Goal: Information Seeking & Learning: Learn about a topic

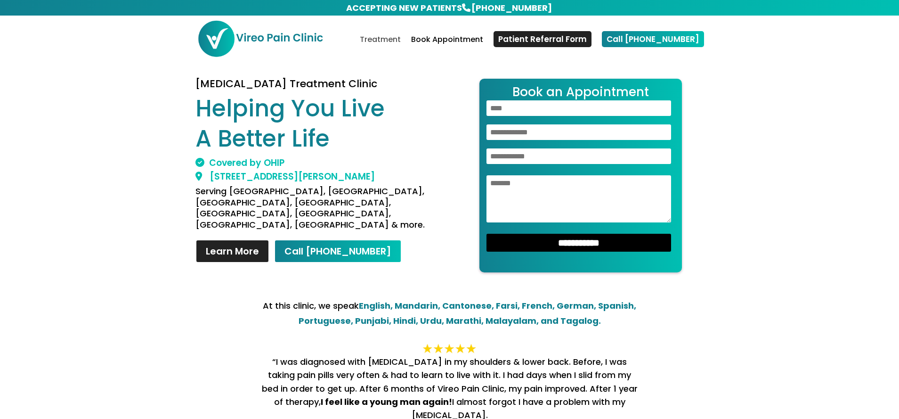
click at [400, 39] on link "Treatment" at bounding box center [380, 47] width 41 height 22
click at [401, 40] on link "Treatment" at bounding box center [380, 47] width 41 height 22
click at [395, 38] on link "Treatment" at bounding box center [380, 47] width 41 height 22
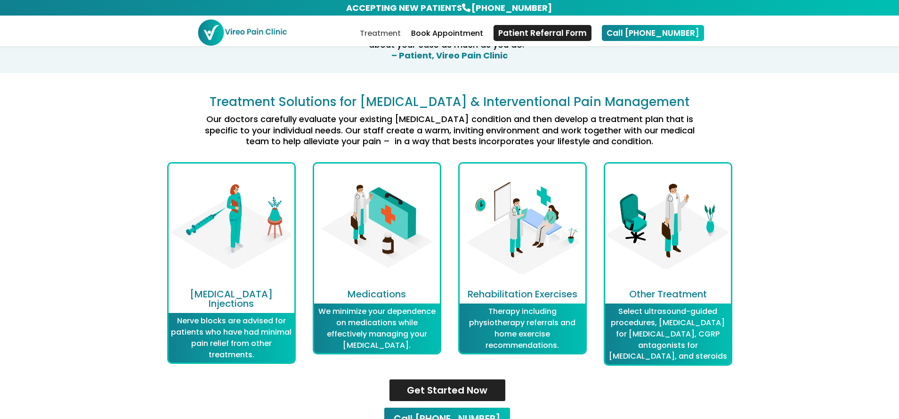
scroll to position [1139, 0]
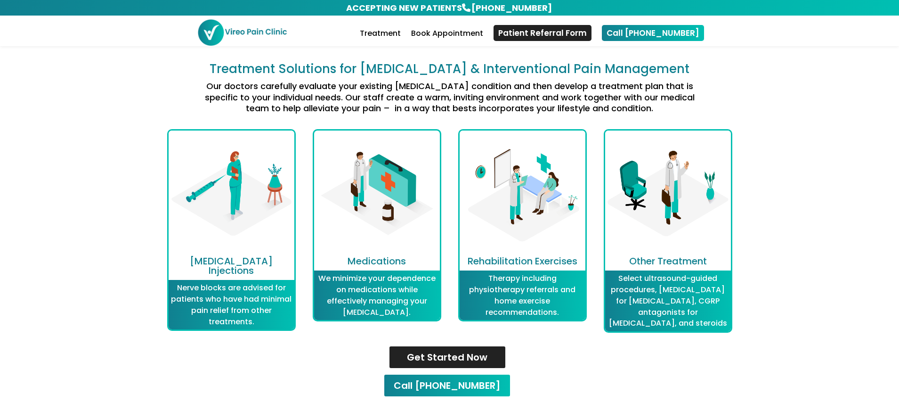
click at [738, 91] on div "Treatment Solutions for Chronic Pain & Interventional Pain Management Our docto…" at bounding box center [449, 231] width 899 height 382
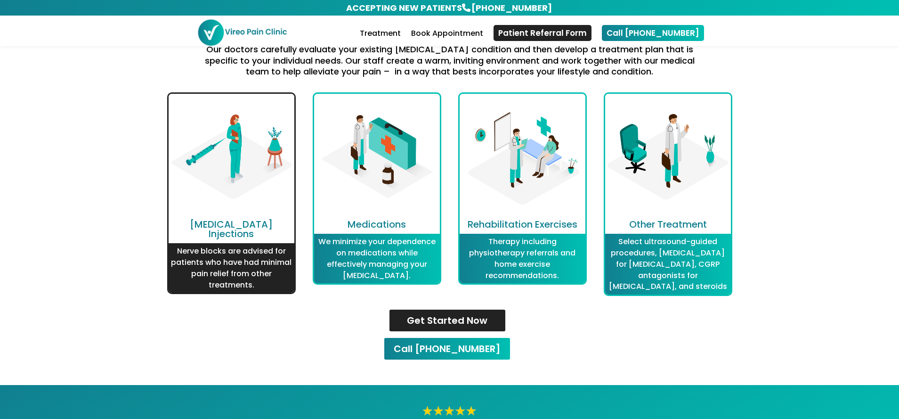
scroll to position [1178, 0]
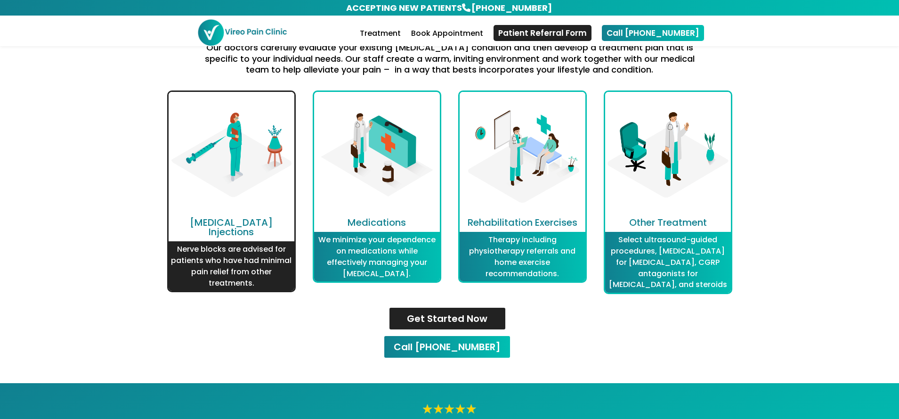
click at [237, 198] on img at bounding box center [232, 155] width 126 height 126
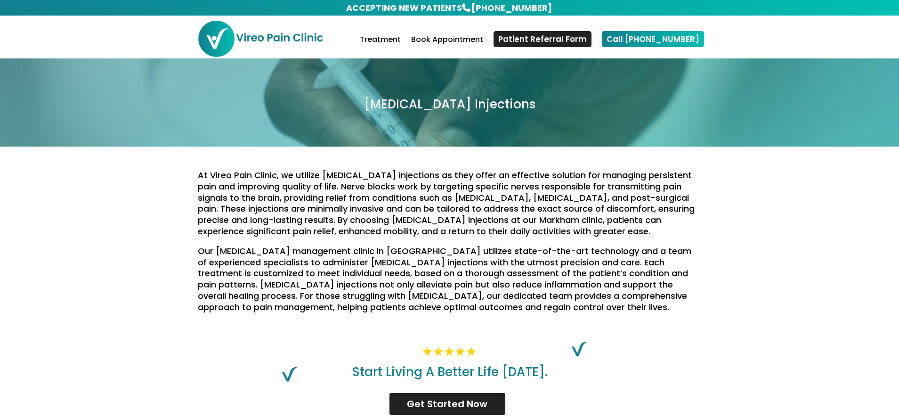
click at [824, 196] on div "At Vireo Pain Clinic, we utilize [MEDICAL_DATA] injections as they offer an eff…" at bounding box center [449, 235] width 899 height 177
click at [401, 41] on link "Treatment" at bounding box center [380, 47] width 41 height 22
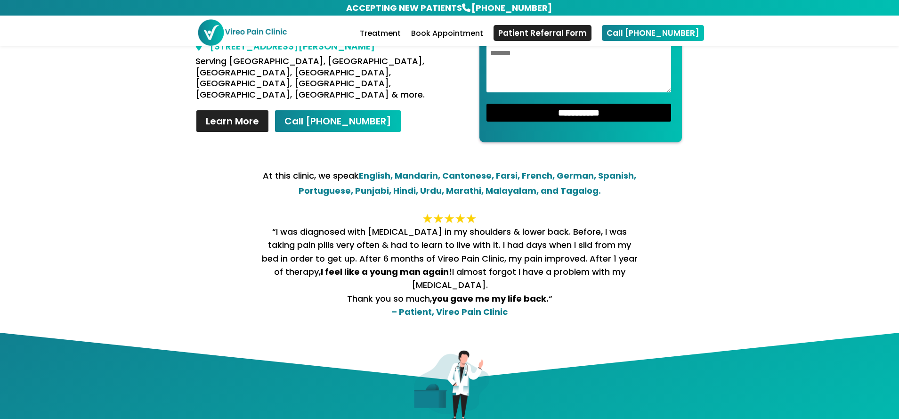
scroll to position [11, 0]
